Goal: Information Seeking & Learning: Learn about a topic

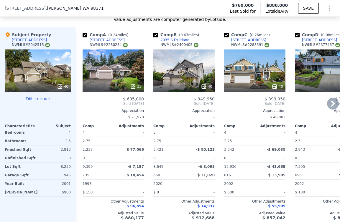
scroll to position [707, 0]
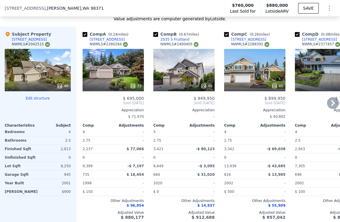
click at [178, 38] on div "2035 S Fruitland" at bounding box center [174, 39] width 29 height 5
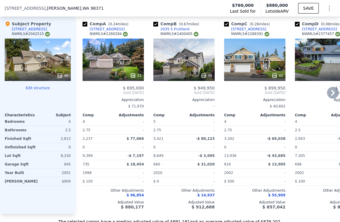
scroll to position [717, 0]
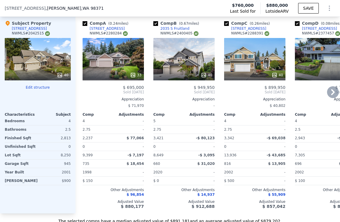
click at [278, 194] on span "$ 55,909" at bounding box center [276, 195] width 17 height 4
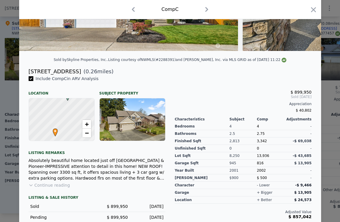
scroll to position [136, 0]
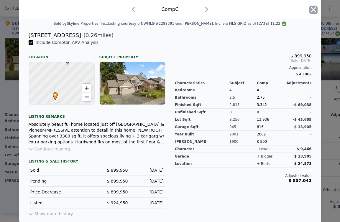
click at [310, 6] on icon "button" at bounding box center [313, 10] width 8 height 8
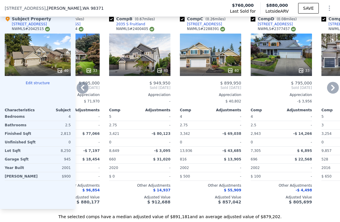
scroll to position [723, 0]
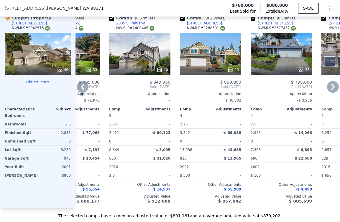
click at [162, 192] on div "$ 949,950 Sold Aug 2025 Appreciation - Comp Adjustments 5 - 2.75 - 3,421 -$ 80,…" at bounding box center [139, 142] width 61 height 124
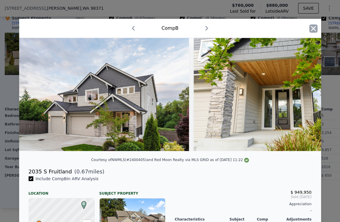
click at [315, 31] on icon "button" at bounding box center [313, 28] width 8 height 8
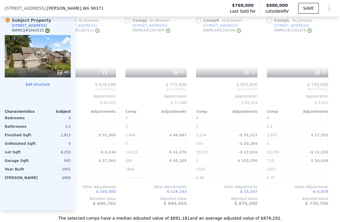
scroll to position [0, 598]
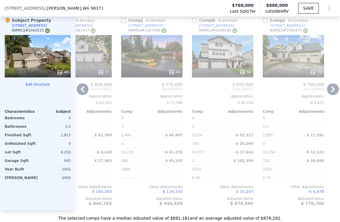
click at [242, 203] on span "$ 879,390" at bounding box center [241, 203] width 23 height 5
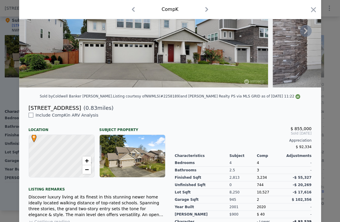
scroll to position [67, 0]
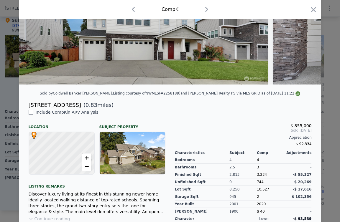
click at [319, 11] on div "Comp K" at bounding box center [170, 9] width 302 height 19
click at [312, 12] on icon "button" at bounding box center [313, 10] width 8 height 8
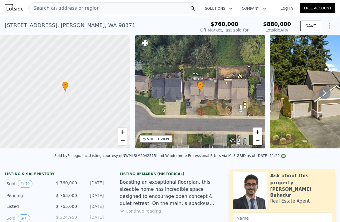
click at [199, 176] on div "Listing Remarks (Historical)" at bounding box center [170, 174] width 101 height 5
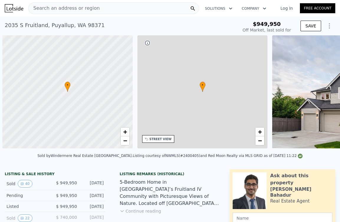
scroll to position [0, 2]
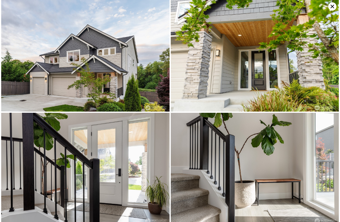
scroll to position [0, 0]
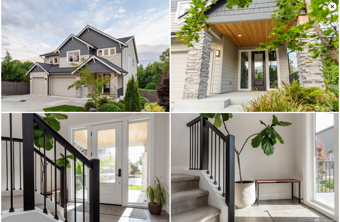
click at [331, 9] on icon at bounding box center [332, 6] width 8 height 8
